Goal: Information Seeking & Learning: Learn about a topic

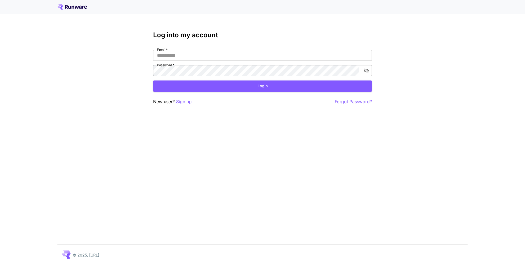
click at [38, 55] on div "Log into my account Email   * Email   * Password   * Password   * Login New use…" at bounding box center [262, 132] width 525 height 265
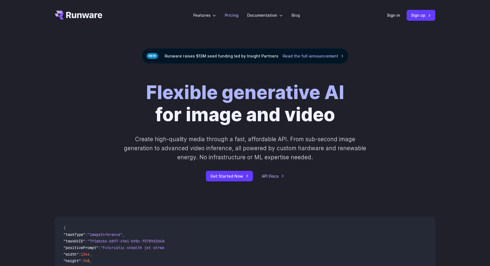
click at [234, 16] on link "Pricing" at bounding box center [232, 15] width 14 height 6
click at [400, 105] on div "Flexible generative AI for image and video Create high-quality media through a …" at bounding box center [245, 131] width 381 height 100
